Goal: Information Seeking & Learning: Learn about a topic

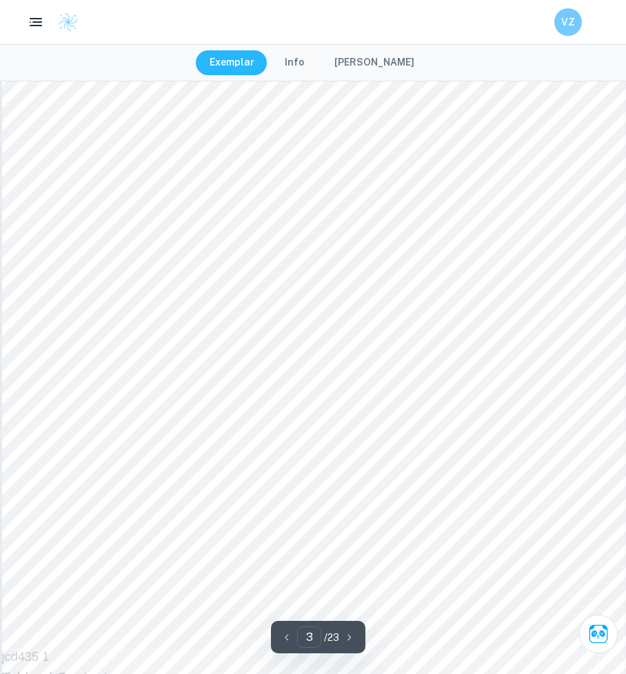
scroll to position [2221, 0]
drag, startPoint x: 116, startPoint y: 346, endPoint x: 358, endPoint y: 478, distance: 276.0
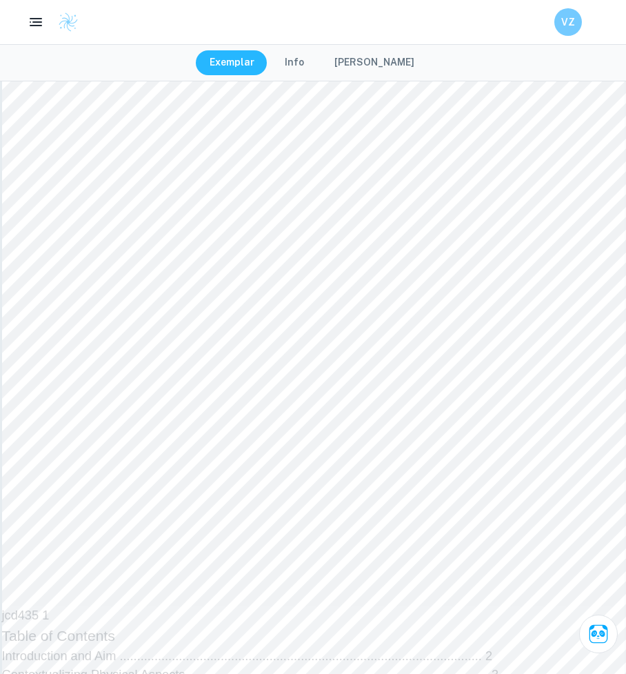
copy div "The exploration aim is to explore mathematical methodologies used to analyze AC…"
click at [395, 170] on div at bounding box center [347, 162] width 523 height 50
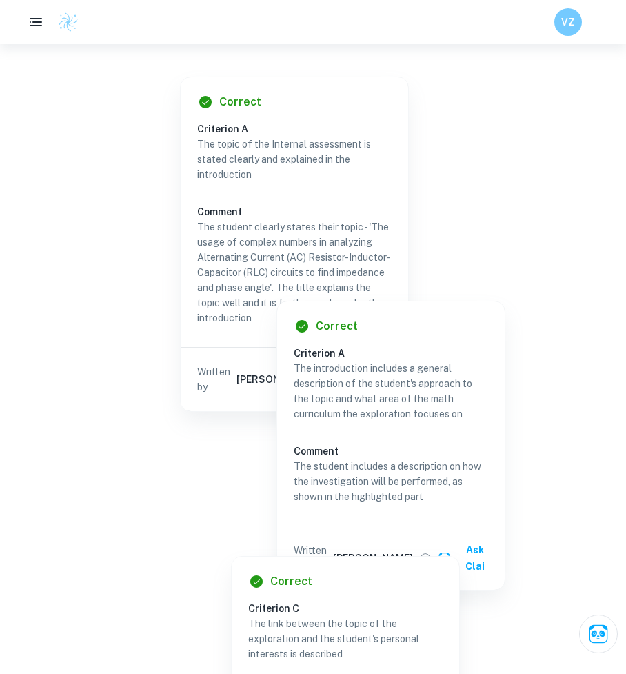
scroll to position [1945, 0]
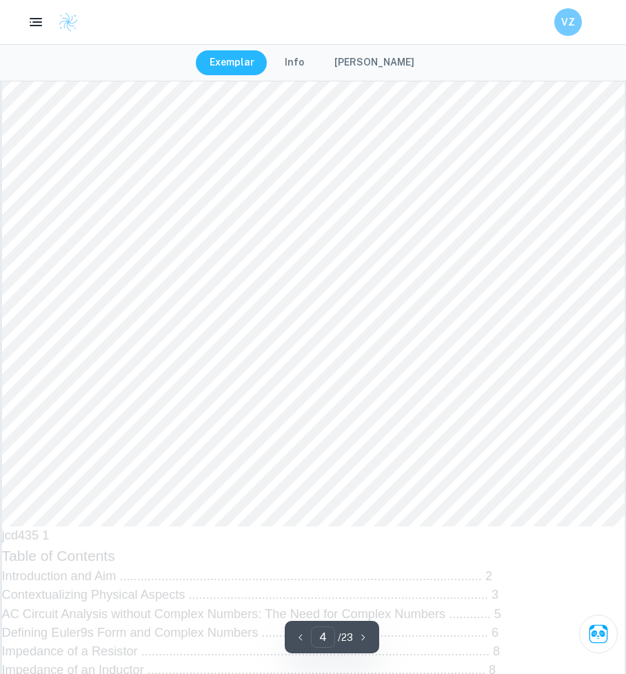
type input "3"
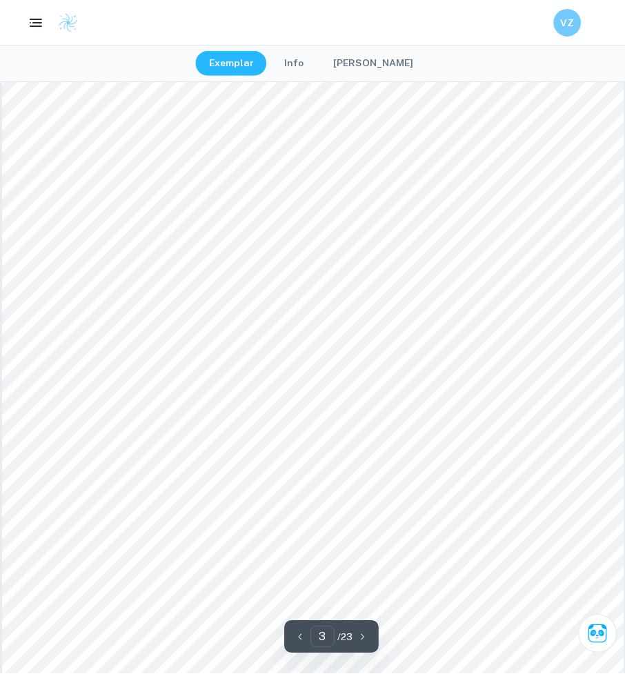
scroll to position [1854, 0]
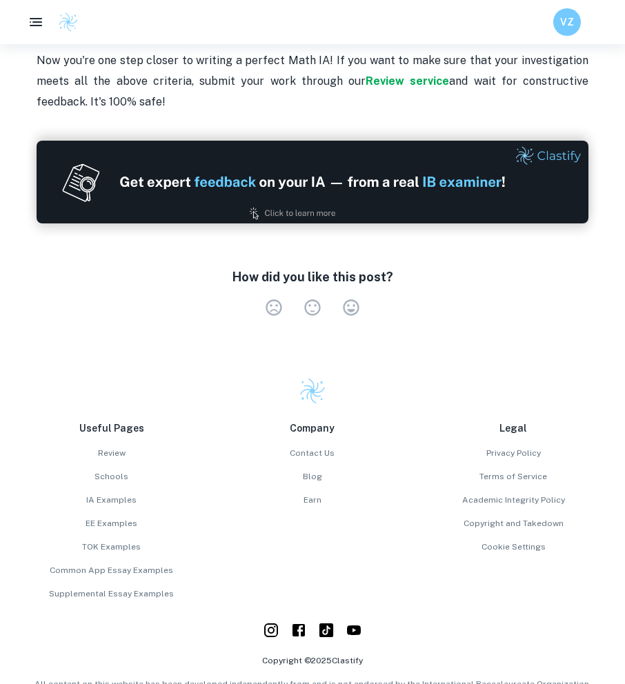
scroll to position [3112, 0]
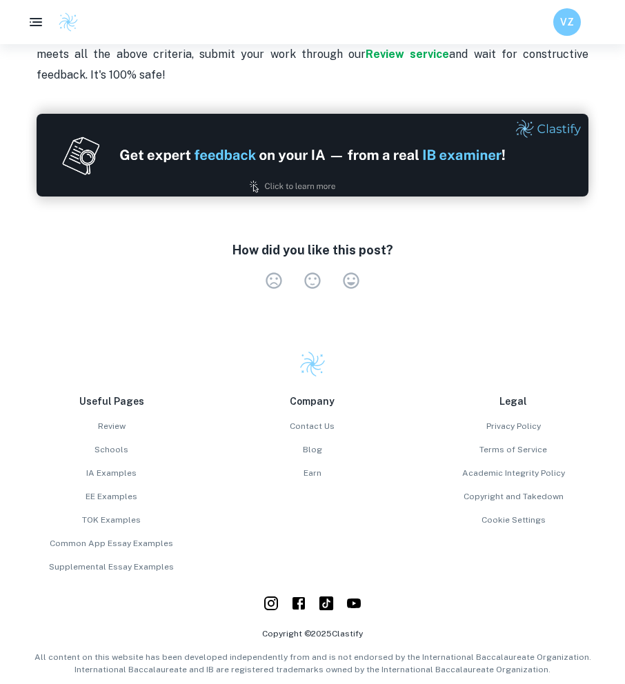
click at [237, 269] on div "How did you like this post? Very Dissatisfied Neutral Very Satisfied Empty" at bounding box center [313, 268] width 530 height 54
